Goal: Task Accomplishment & Management: Manage account settings

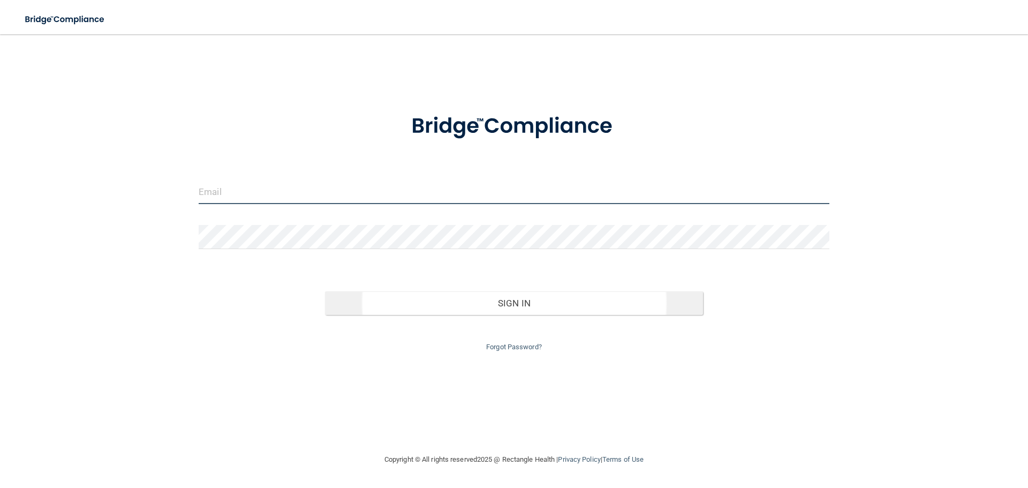
type input "[EMAIL_ADDRESS][DOMAIN_NAME]"
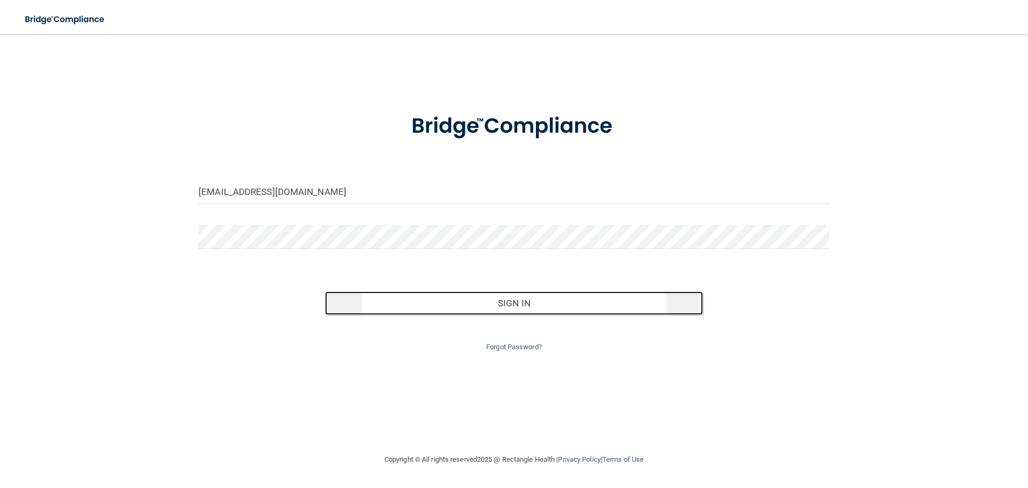
click at [538, 301] on button "Sign In" at bounding box center [514, 303] width 379 height 24
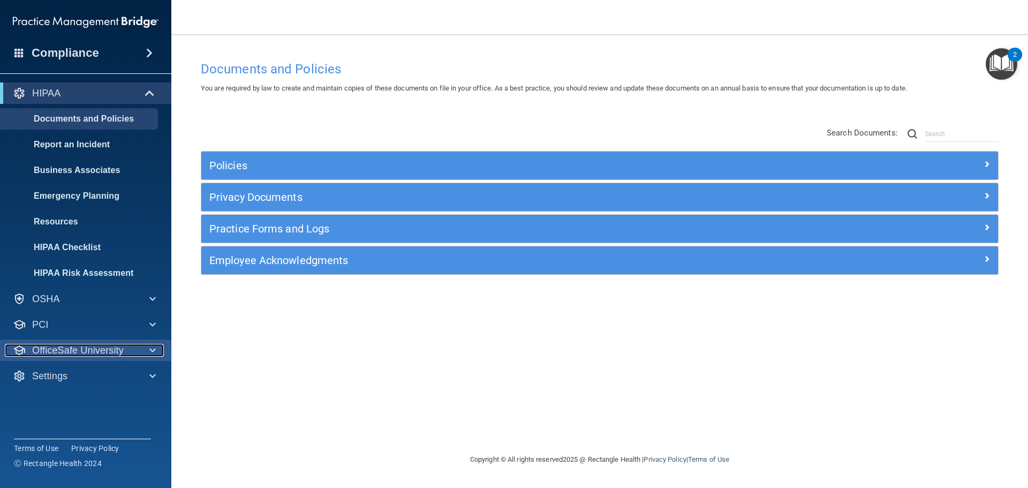
click at [139, 349] on div at bounding box center [151, 350] width 27 height 13
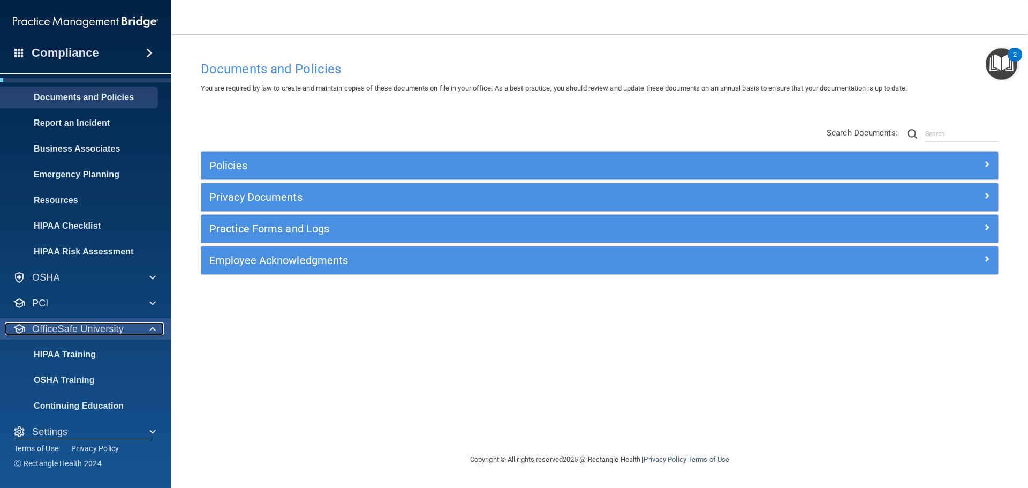
scroll to position [34, 0]
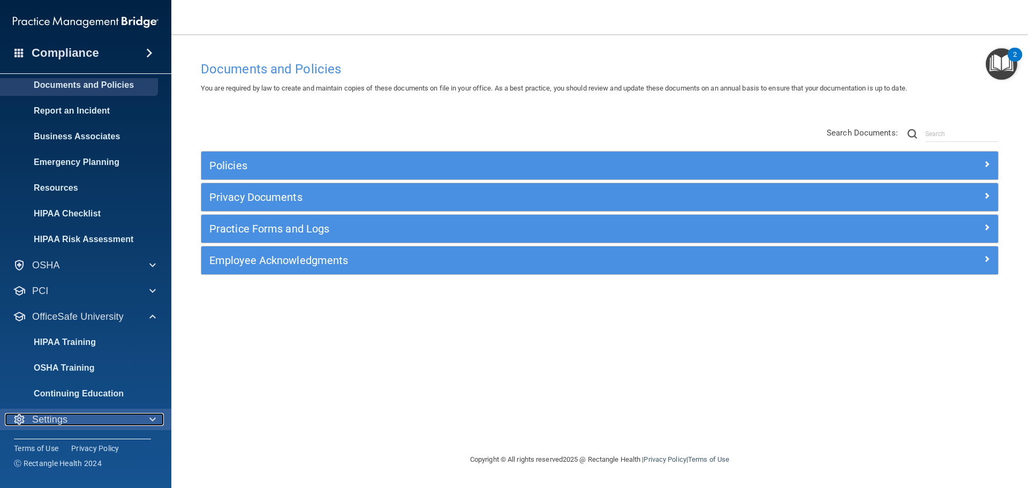
click at [94, 420] on div "Settings" at bounding box center [71, 419] width 133 height 13
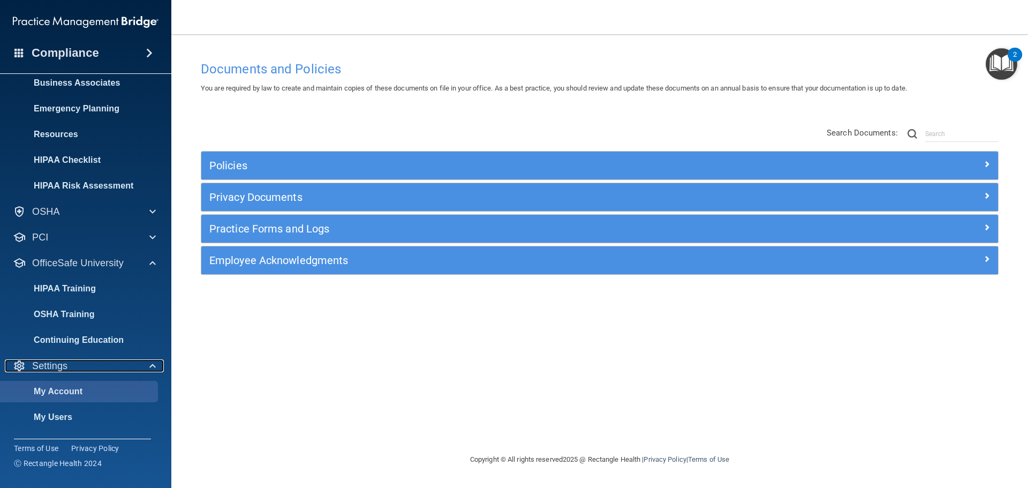
scroll to position [137, 0]
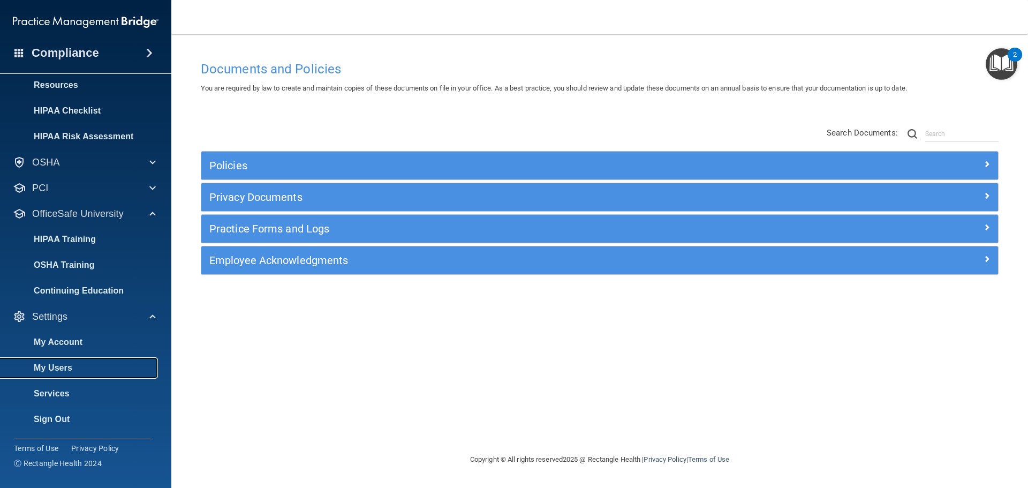
click at [78, 370] on p "My Users" at bounding box center [80, 368] width 146 height 11
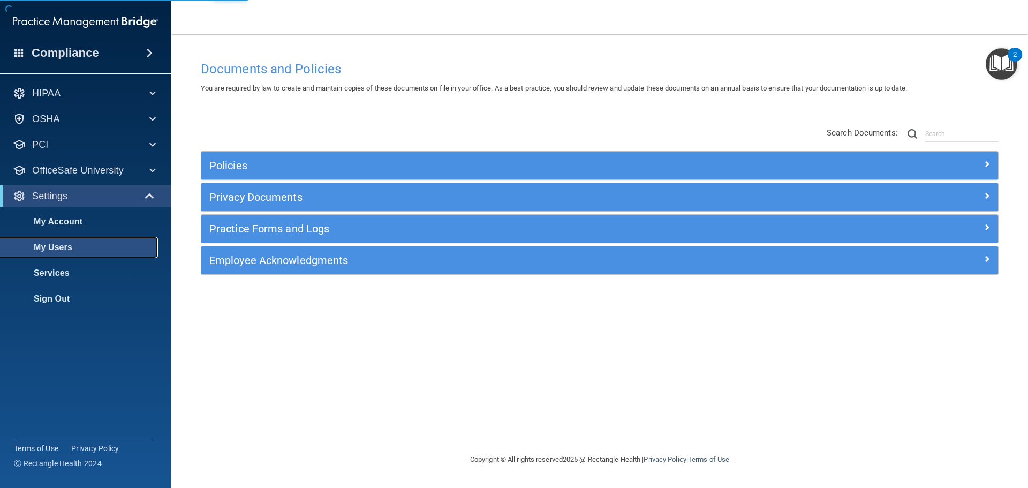
click at [47, 247] on p "My Users" at bounding box center [80, 247] width 146 height 11
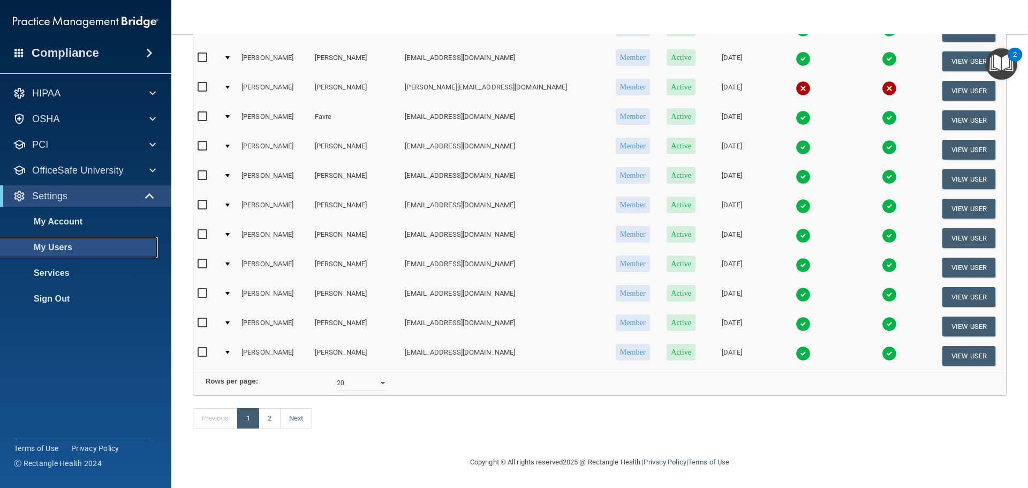
scroll to position [398, 0]
click at [377, 380] on select "10 20 30 40 all" at bounding box center [362, 383] width 50 height 16
select select "38"
click at [337, 375] on select "10 20 30 40 all" at bounding box center [362, 383] width 50 height 16
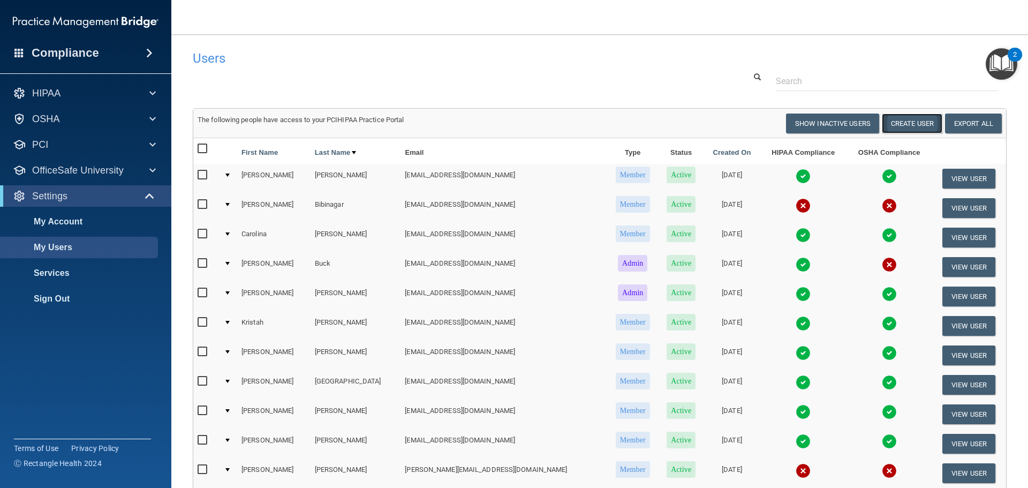
click at [895, 125] on button "Create User" at bounding box center [912, 124] width 61 height 20
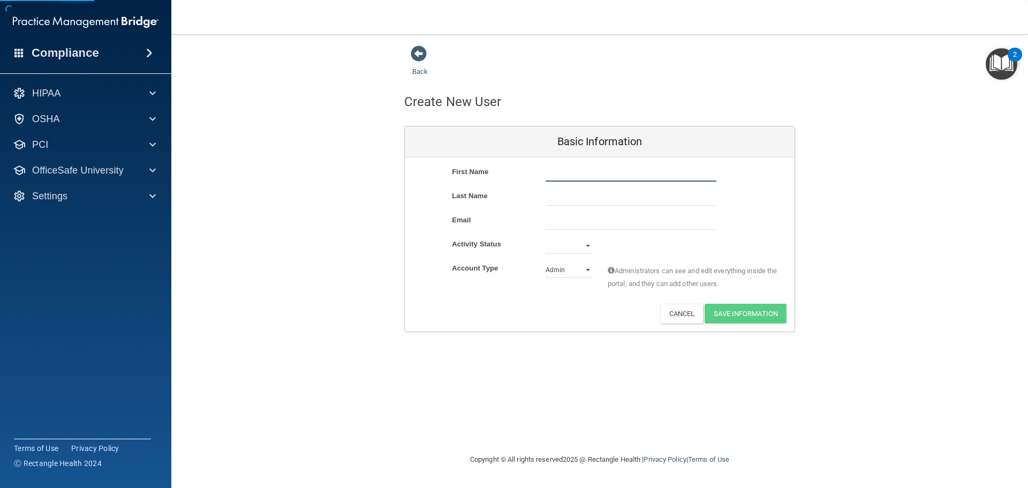
click at [558, 179] on input "text" at bounding box center [631, 173] width 171 height 16
type input "Naidja"
click at [559, 198] on input "text" at bounding box center [631, 198] width 171 height 16
type input "[PERSON_NAME]"
click at [568, 218] on input "email" at bounding box center [631, 222] width 171 height 16
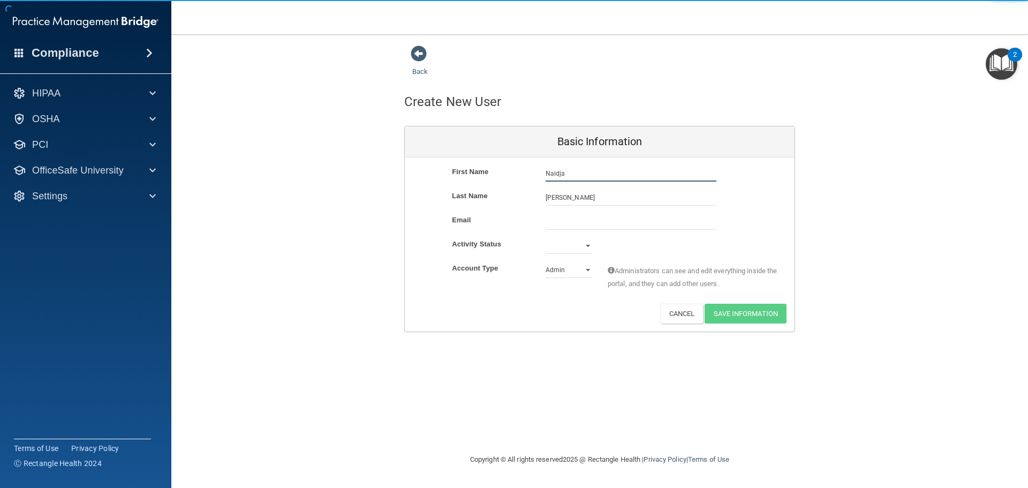
click at [569, 175] on input "Naidja" at bounding box center [631, 173] width 171 height 16
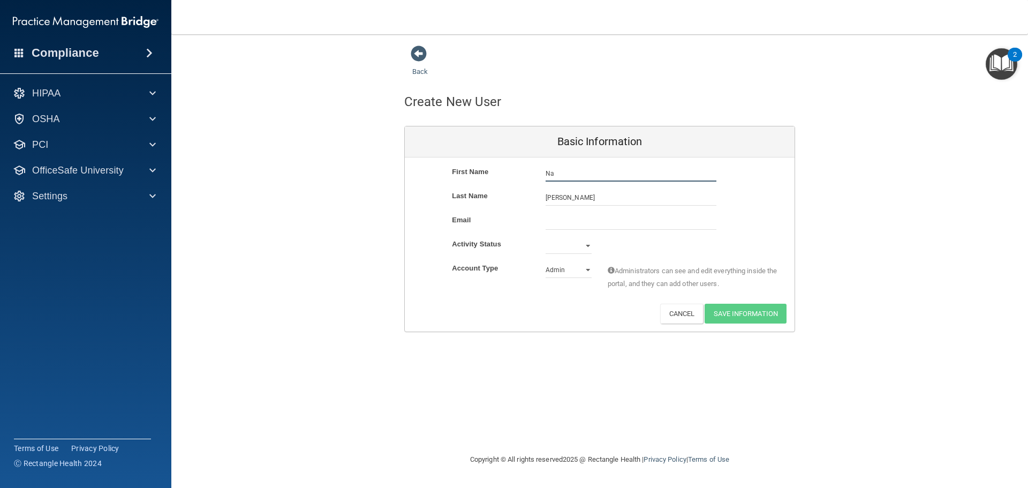
type input "N"
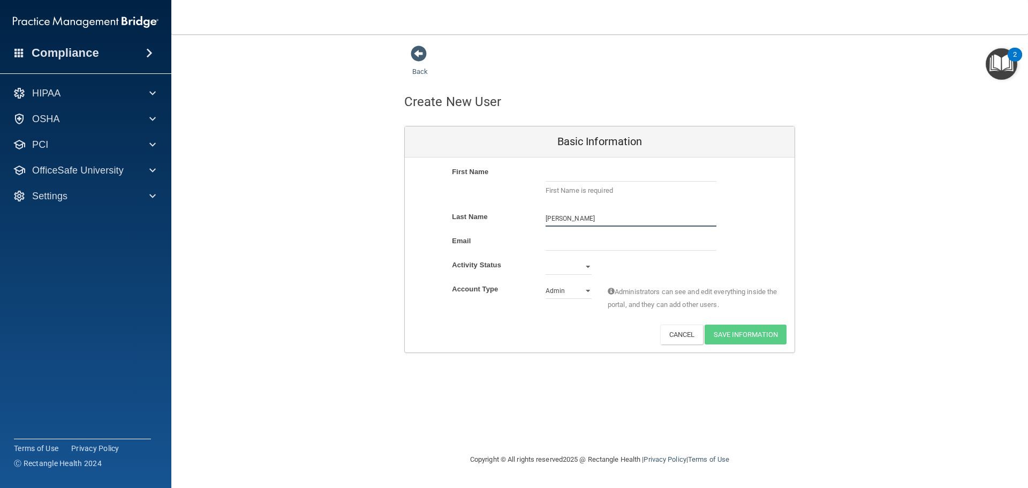
drag, startPoint x: 573, startPoint y: 220, endPoint x: 518, endPoint y: 221, distance: 55.2
click at [518, 221] on div "Last Name [PERSON_NAME]" at bounding box center [600, 218] width 390 height 16
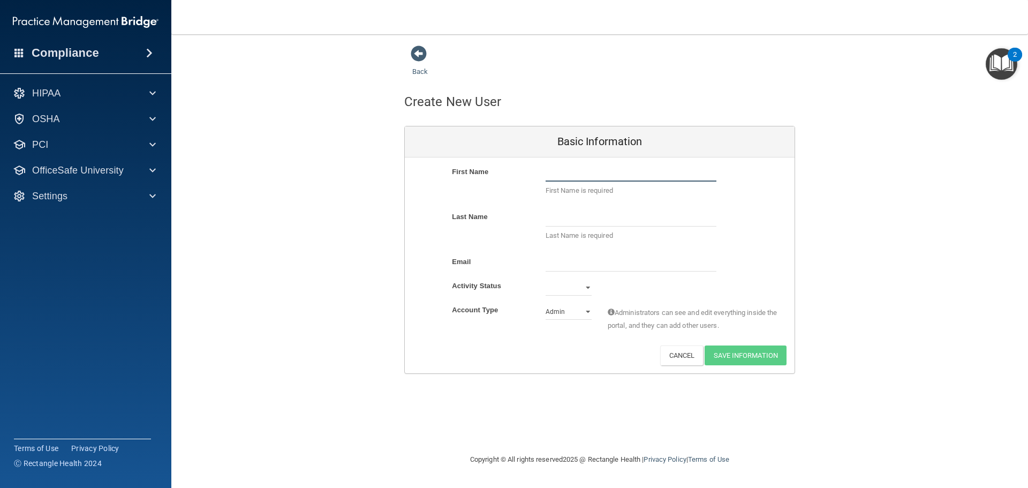
click at [552, 173] on input "text" at bounding box center [631, 173] width 171 height 16
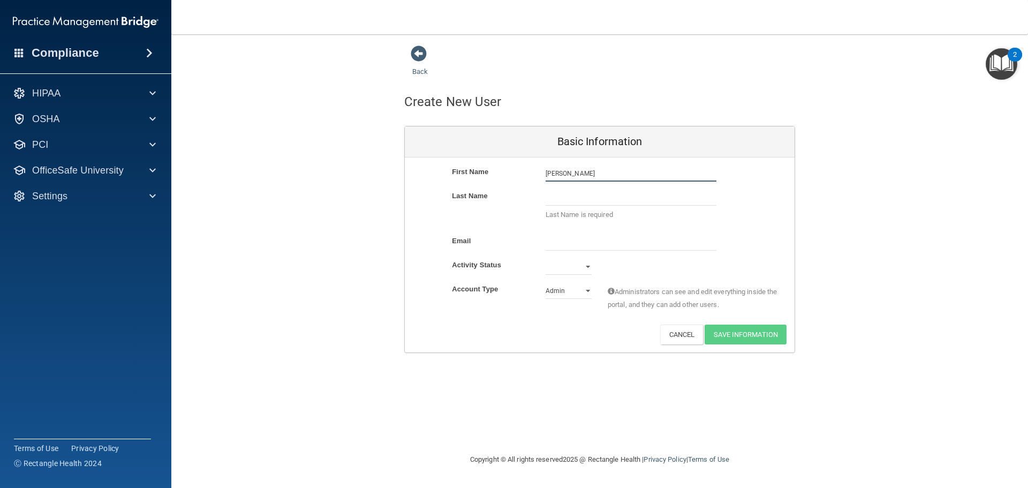
type input "[PERSON_NAME]"
click at [562, 188] on div "First Name [PERSON_NAME] [PERSON_NAME]" at bounding box center [600, 177] width 390 height 24
click at [564, 197] on input "text" at bounding box center [631, 198] width 171 height 16
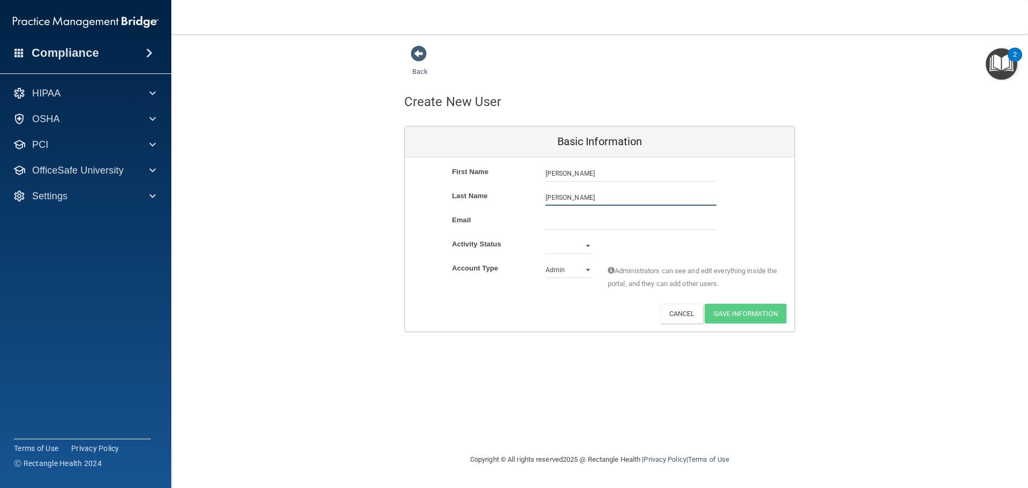
type input "[PERSON_NAME]"
click at [577, 220] on input "email" at bounding box center [631, 222] width 171 height 16
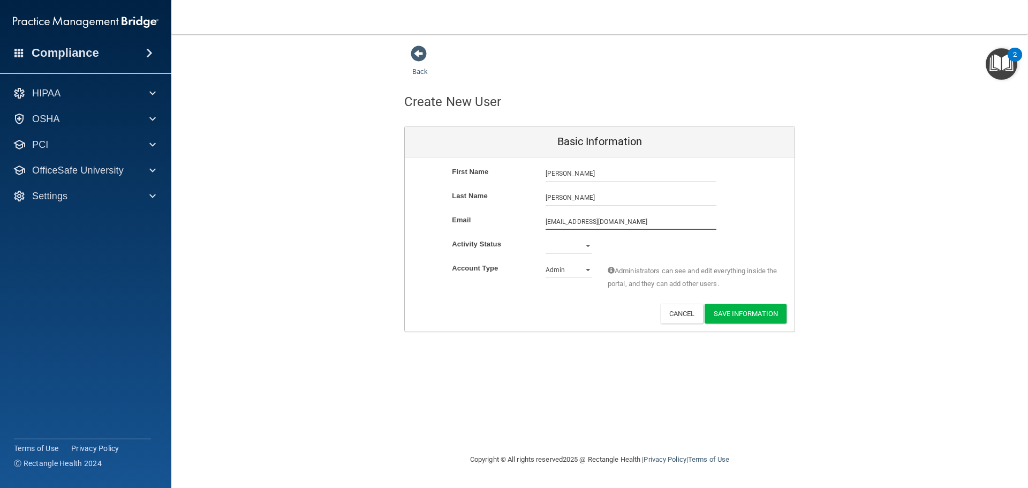
type input "[EMAIL_ADDRESS][DOMAIN_NAME]"
click at [758, 221] on div "Email [EMAIL_ADDRESS][DOMAIN_NAME] [EMAIL_ADDRESS][DOMAIN_NAME]" at bounding box center [600, 223] width 390 height 18
click at [583, 248] on select "Active Inactive" at bounding box center [569, 246] width 46 height 16
select select "active"
click at [546, 238] on select "Active Inactive" at bounding box center [569, 246] width 46 height 16
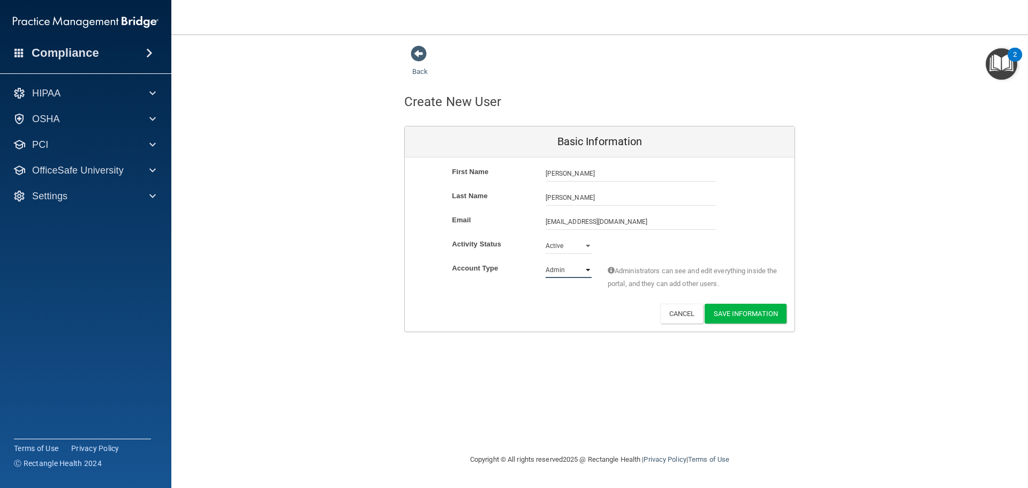
click at [589, 270] on select "Admin Member" at bounding box center [569, 270] width 46 height 16
select select "practice_member"
click at [546, 262] on select "Admin Member" at bounding box center [569, 270] width 46 height 16
click at [748, 314] on button "Save Information" at bounding box center [746, 314] width 82 height 20
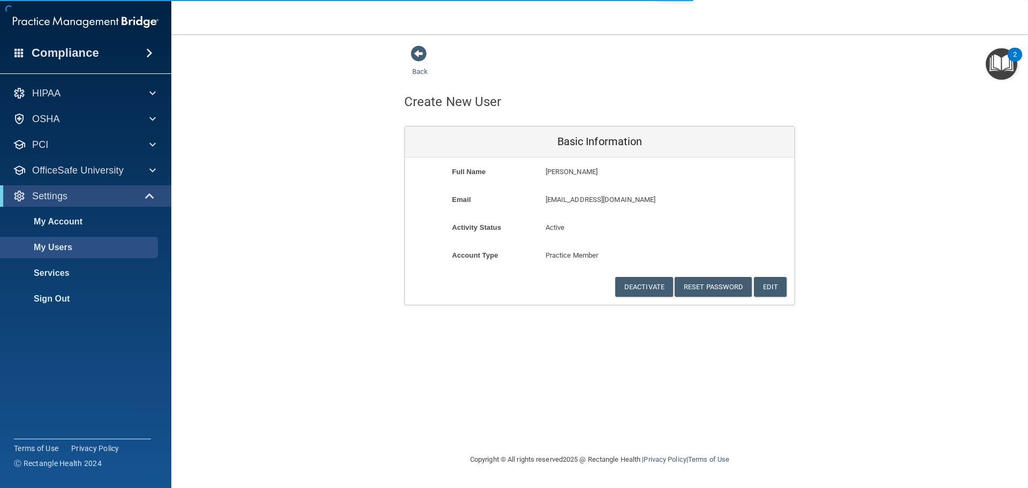
select select "20"
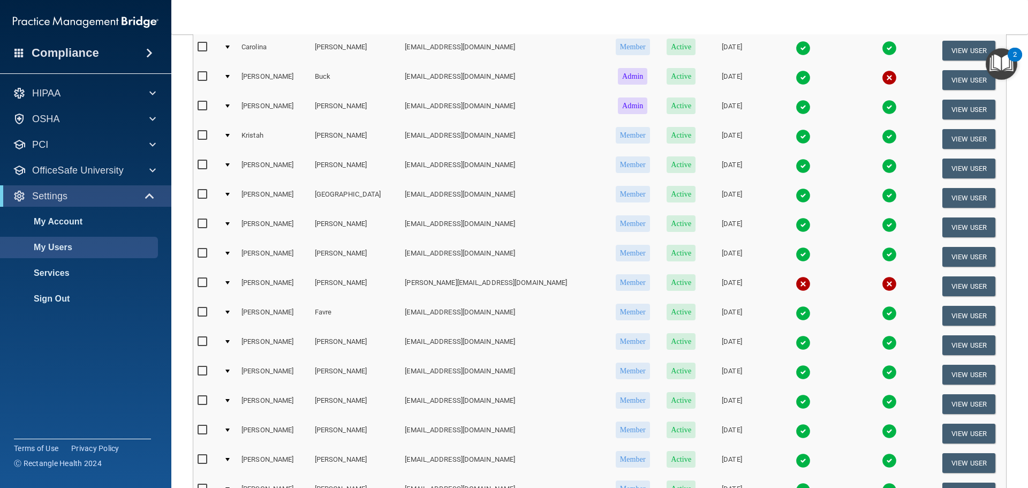
scroll to position [268, 0]
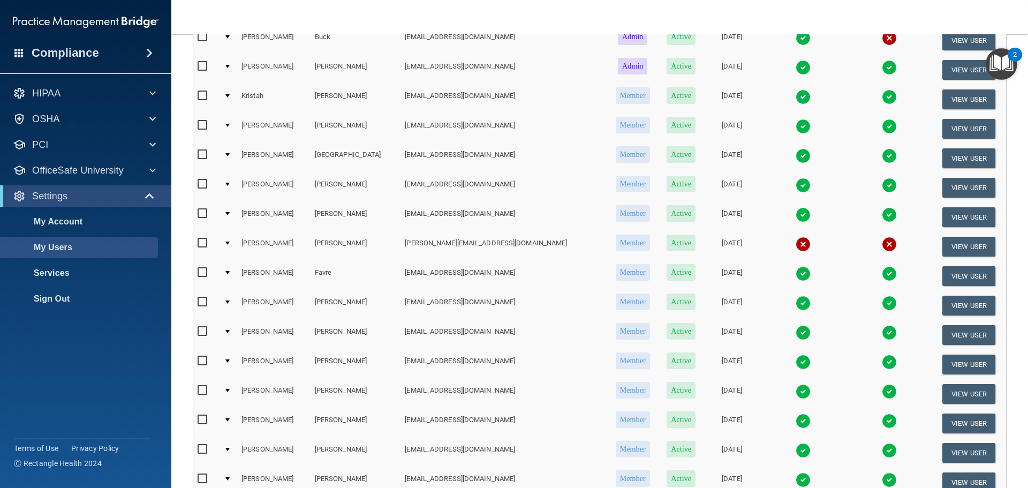
click at [202, 301] on input "checkbox" at bounding box center [204, 302] width 12 height 9
checkbox input "true"
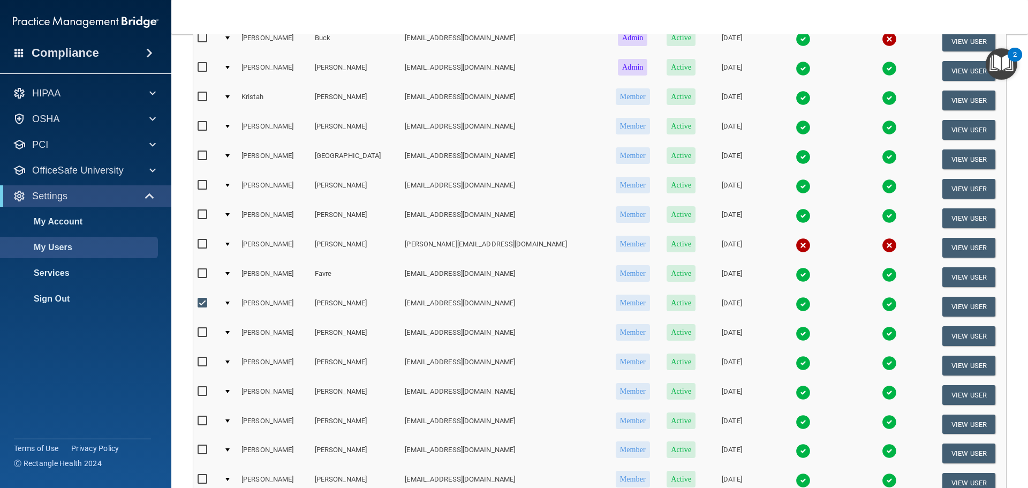
scroll to position [269, 0]
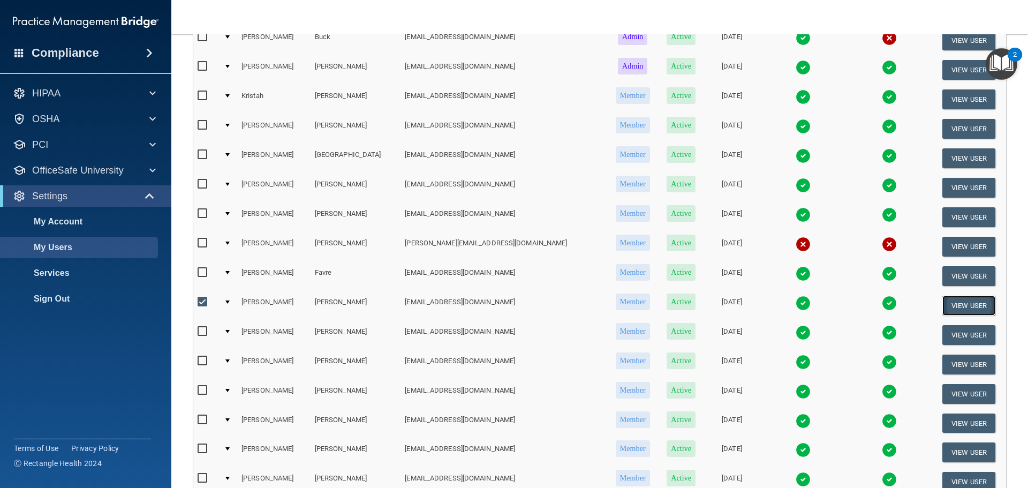
click at [950, 307] on button "View User" at bounding box center [968, 306] width 53 height 20
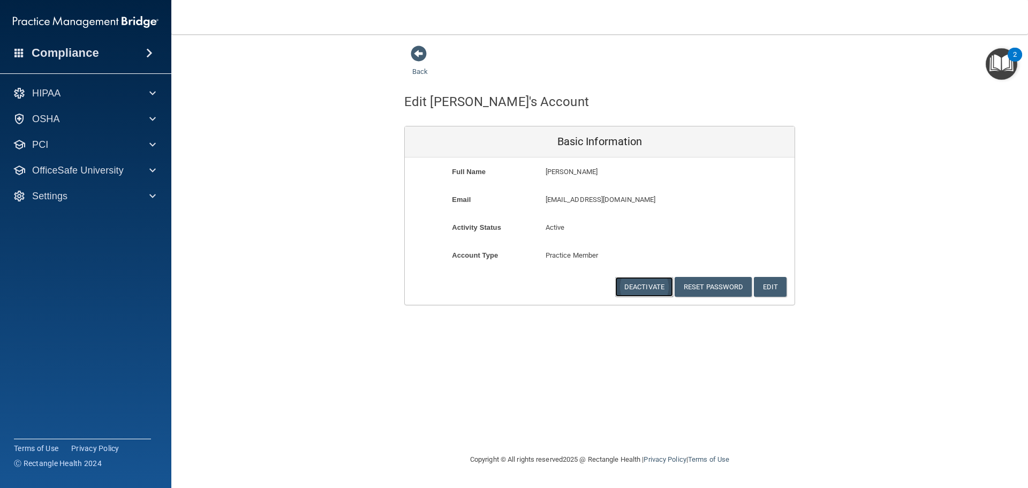
click at [641, 290] on button "Deactivate" at bounding box center [644, 287] width 58 height 20
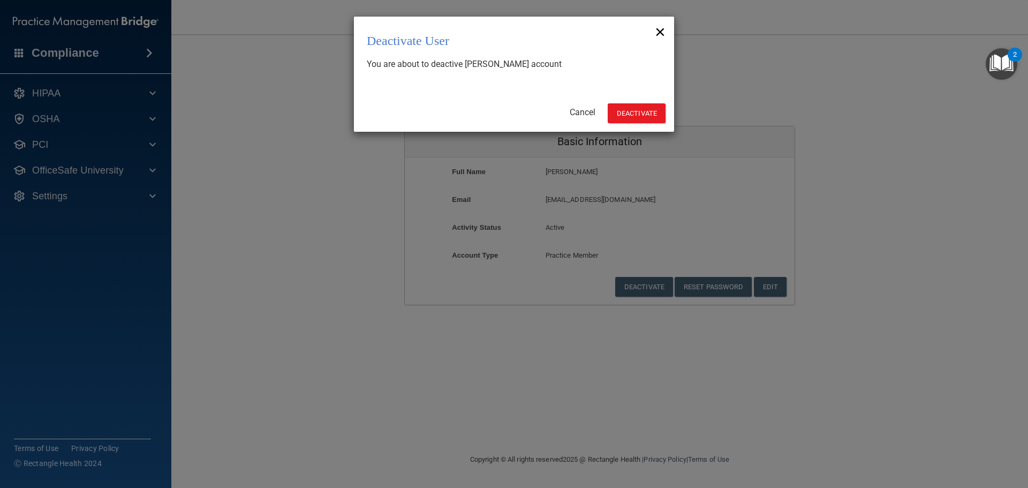
click at [661, 32] on span "×" at bounding box center [660, 31] width 11 height 20
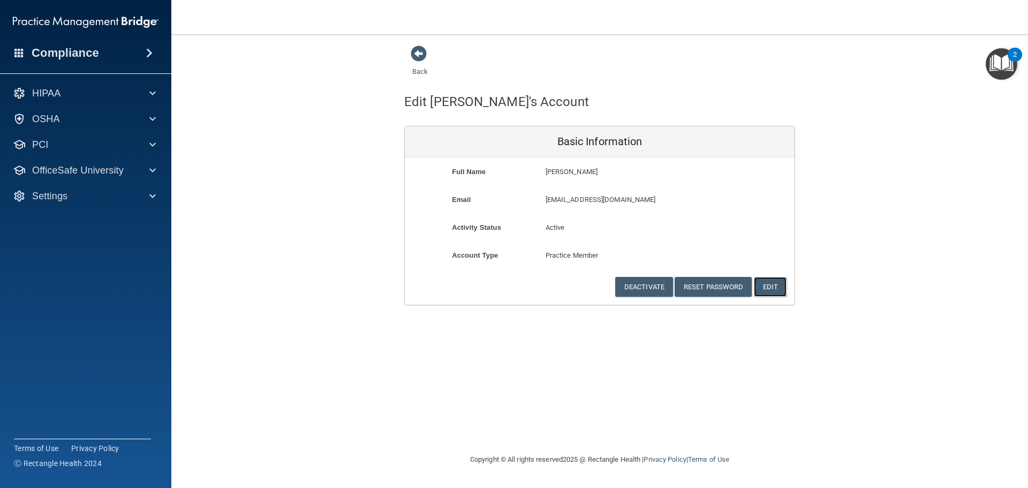
click at [768, 289] on button "Edit" at bounding box center [770, 287] width 33 height 20
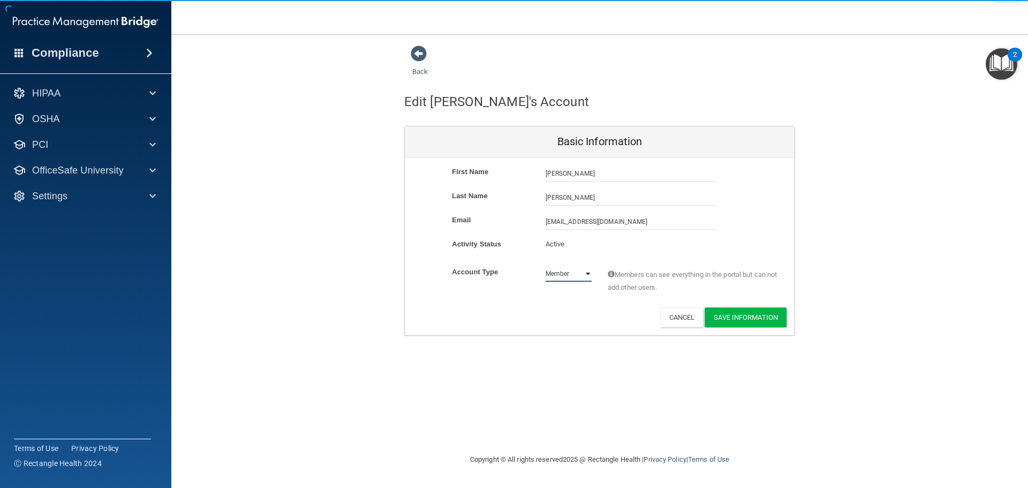
click at [556, 278] on select "Admin Member" at bounding box center [569, 274] width 46 height 16
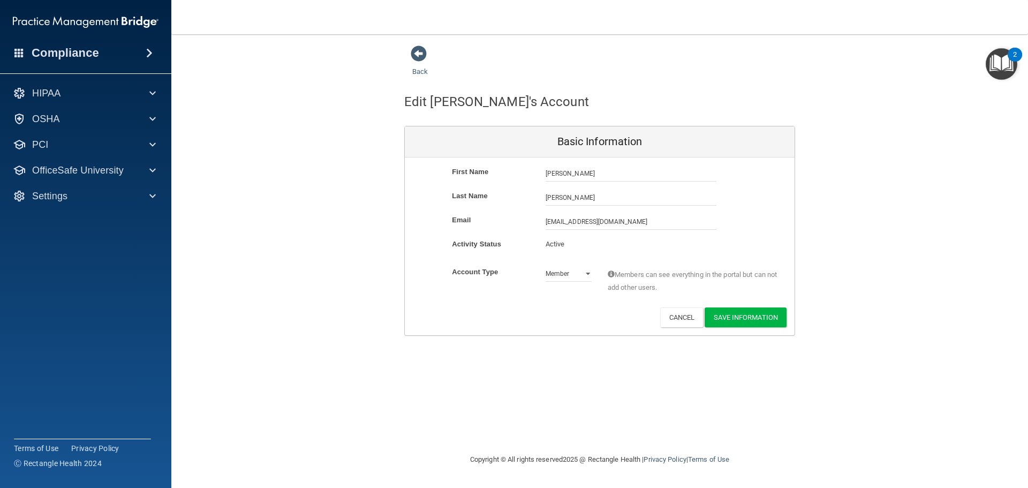
drag, startPoint x: 512, startPoint y: 252, endPoint x: 559, endPoint y: 242, distance: 47.8
click at [516, 251] on div "Activity Status Active Active" at bounding box center [600, 248] width 390 height 20
click at [570, 236] on div "Email [EMAIL_ADDRESS][DOMAIN_NAME] [EMAIL_ADDRESS][DOMAIN_NAME]" at bounding box center [600, 226] width 390 height 24
click at [680, 317] on button "Cancel" at bounding box center [681, 317] width 43 height 20
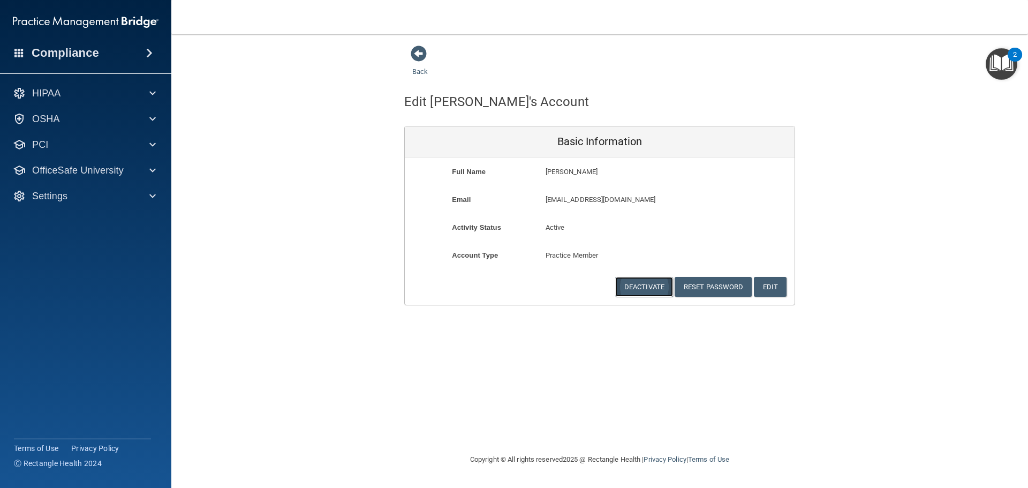
click at [644, 291] on button "Deactivate" at bounding box center [644, 287] width 58 height 20
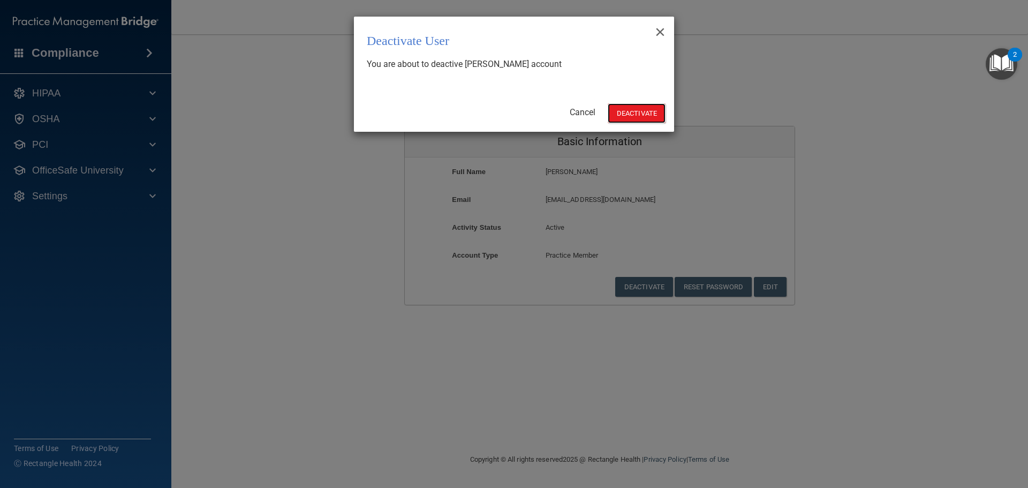
drag, startPoint x: 643, startPoint y: 117, endPoint x: 681, endPoint y: 140, distance: 44.3
click at [645, 115] on button "Deactivate" at bounding box center [637, 113] width 58 height 20
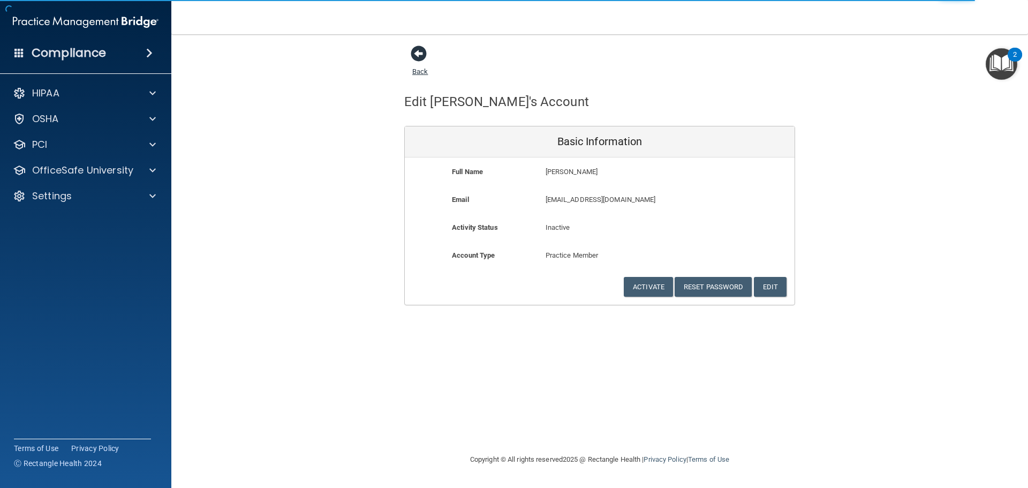
click at [421, 51] on span at bounding box center [419, 54] width 16 height 16
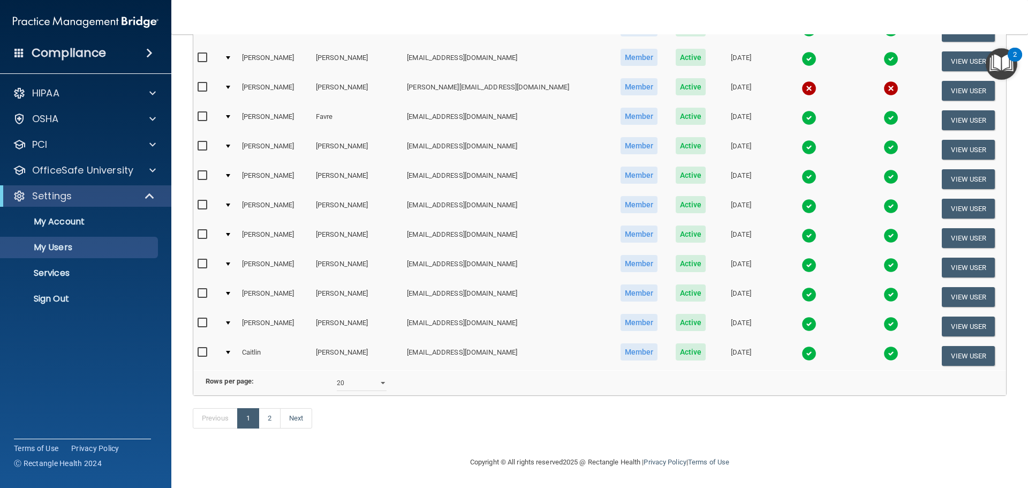
scroll to position [440, 0]
click at [366, 375] on select "10 20 30 40 all" at bounding box center [362, 383] width 50 height 16
select select "40"
click at [337, 375] on select "10 20 30 40 all" at bounding box center [362, 383] width 50 height 16
select select "40"
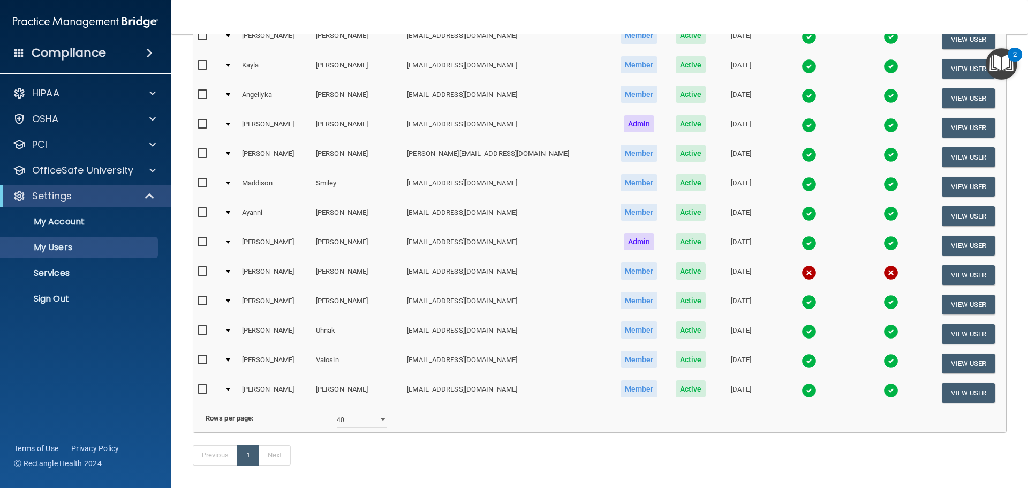
scroll to position [875, 0]
click at [201, 182] on input "checkbox" at bounding box center [204, 183] width 12 height 9
checkbox input "true"
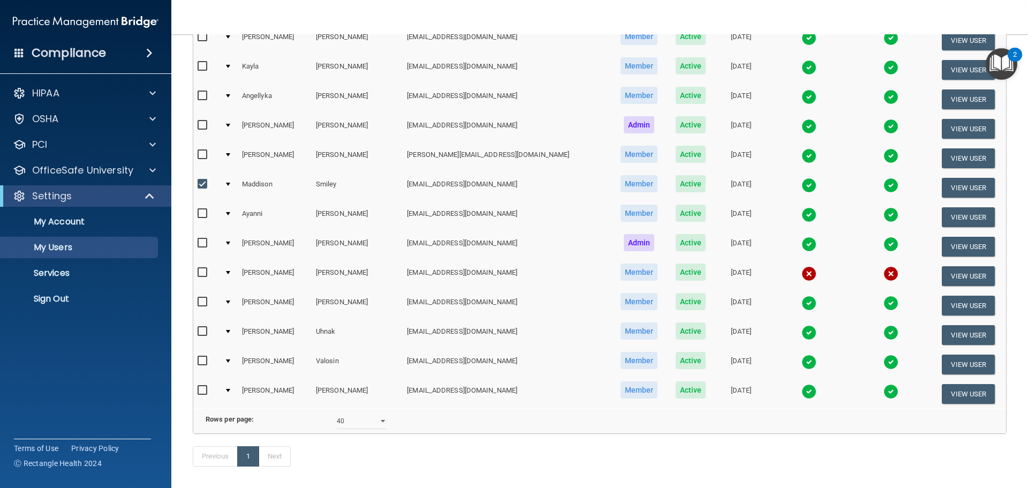
scroll to position [876, 0]
click at [957, 185] on button "View User" at bounding box center [968, 187] width 53 height 20
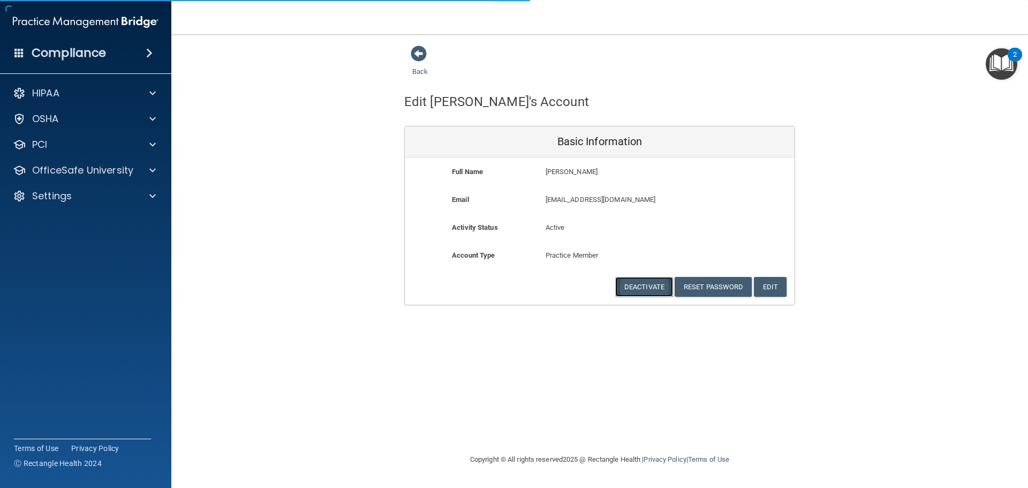
click at [643, 286] on button "Deactivate" at bounding box center [644, 287] width 58 height 20
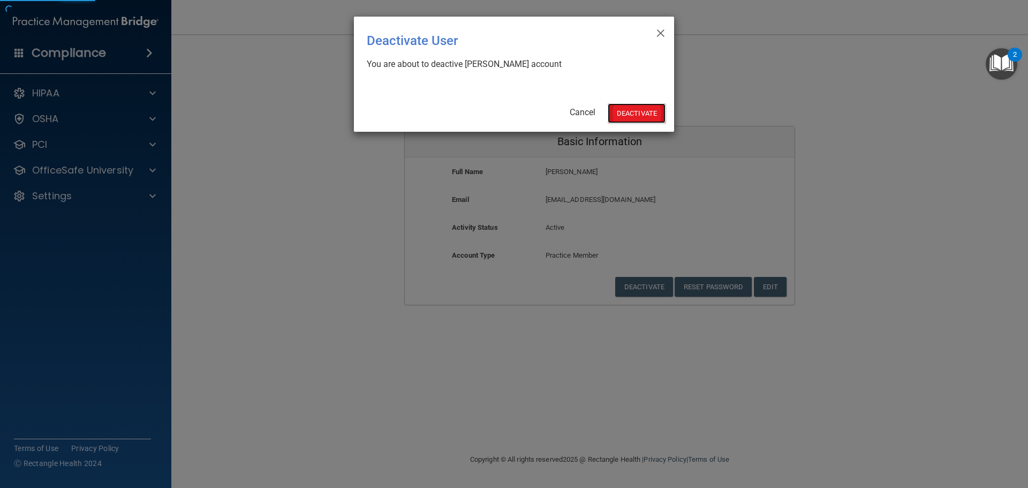
click at [636, 108] on button "Deactivate" at bounding box center [637, 113] width 58 height 20
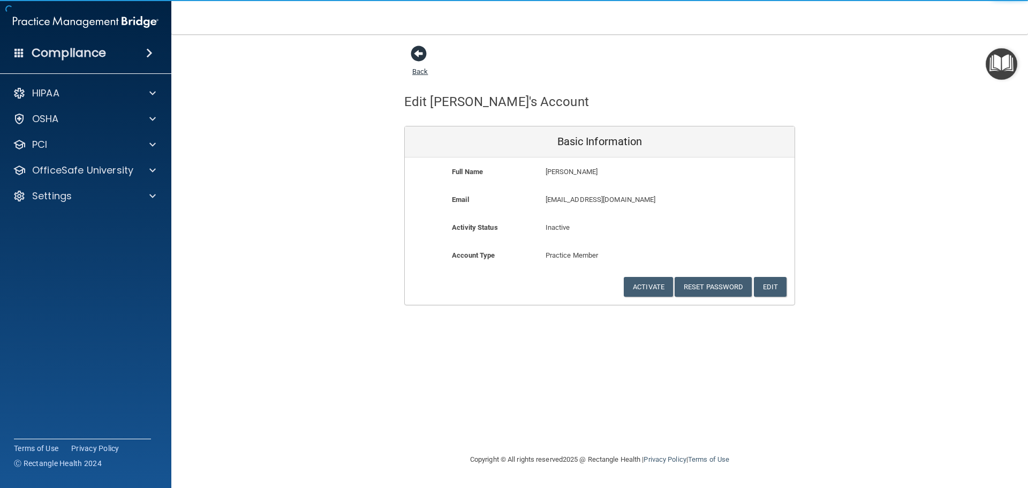
click at [420, 54] on span at bounding box center [419, 54] width 16 height 16
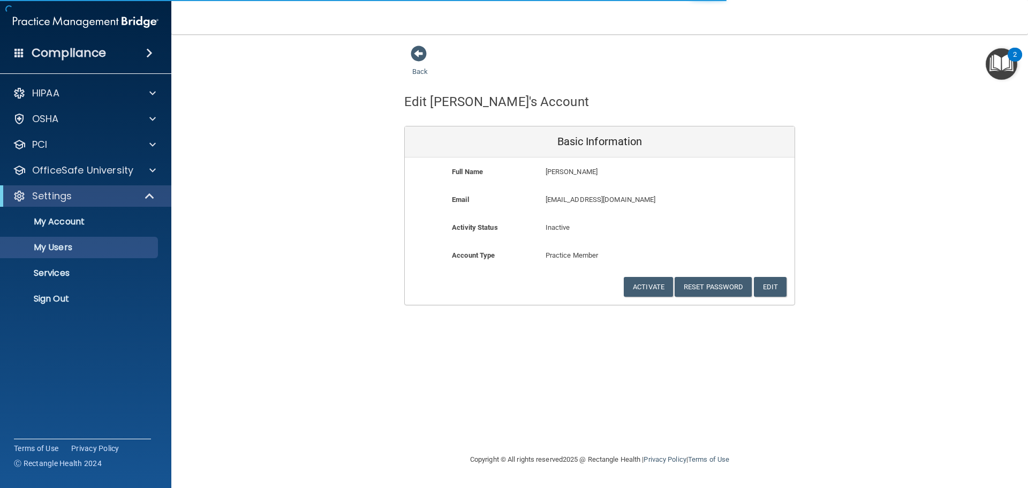
select select "40"
